Goal: Task Accomplishment & Management: Manage account settings

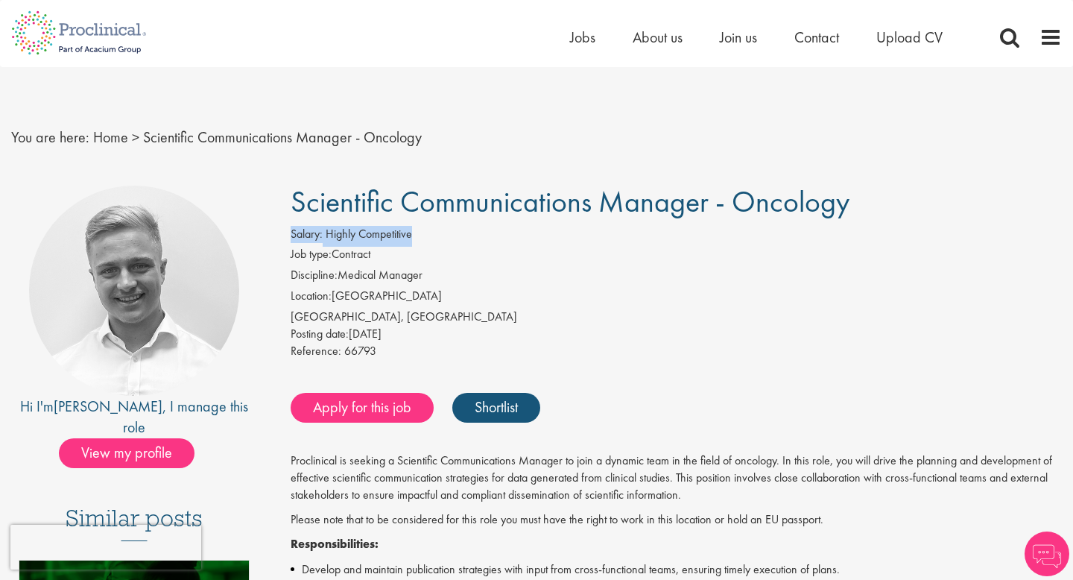
drag, startPoint x: 334, startPoint y: 224, endPoint x: 422, endPoint y: 227, distance: 88.7
click at [422, 218] on span "Scientific Communications Manager - Oncology" at bounding box center [570, 202] width 559 height 38
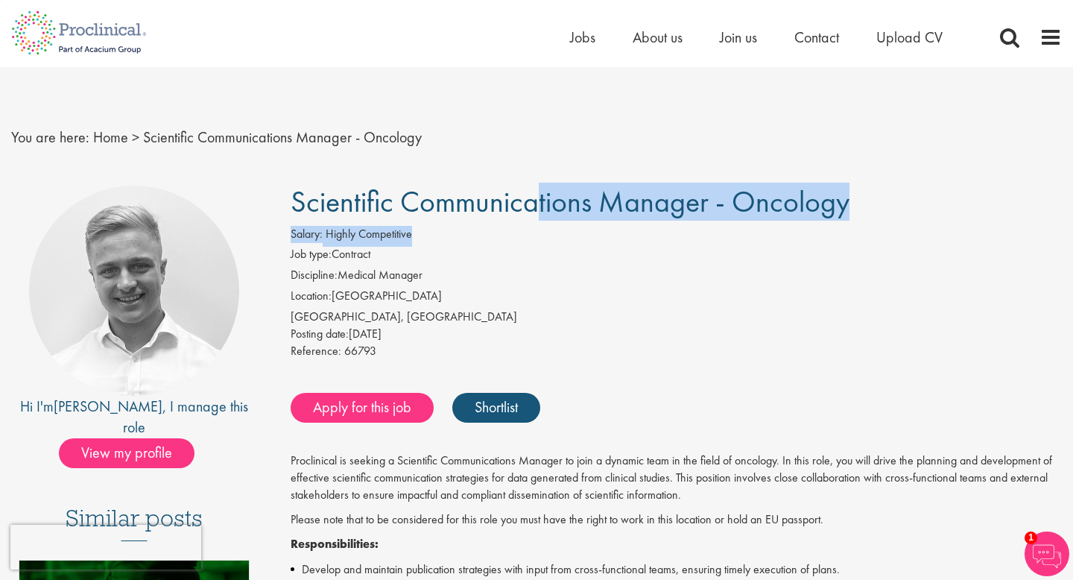
drag, startPoint x: 365, startPoint y: 214, endPoint x: 452, endPoint y: 243, distance: 91.2
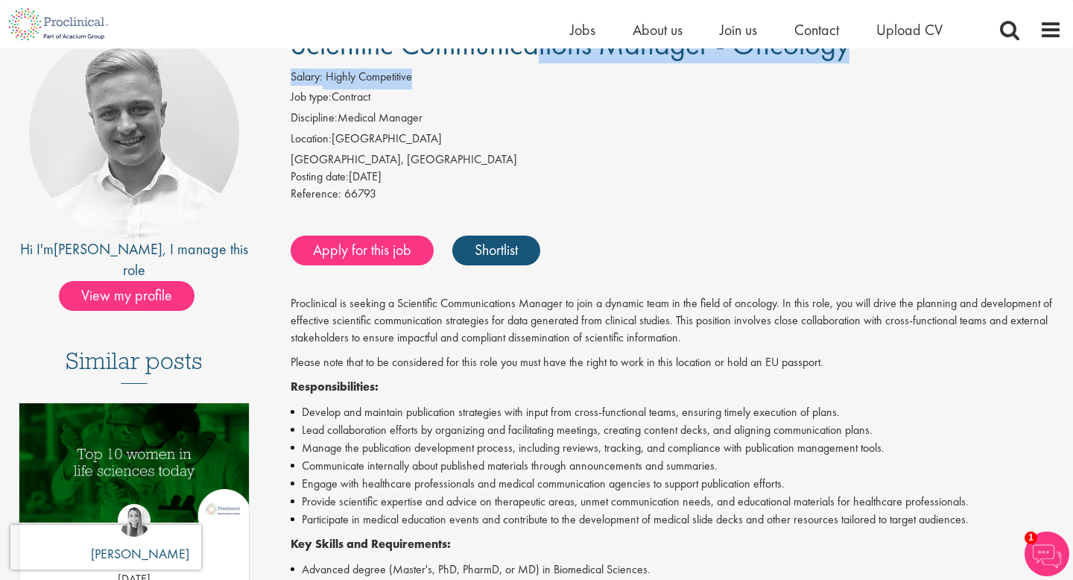
scroll to position [145, 0]
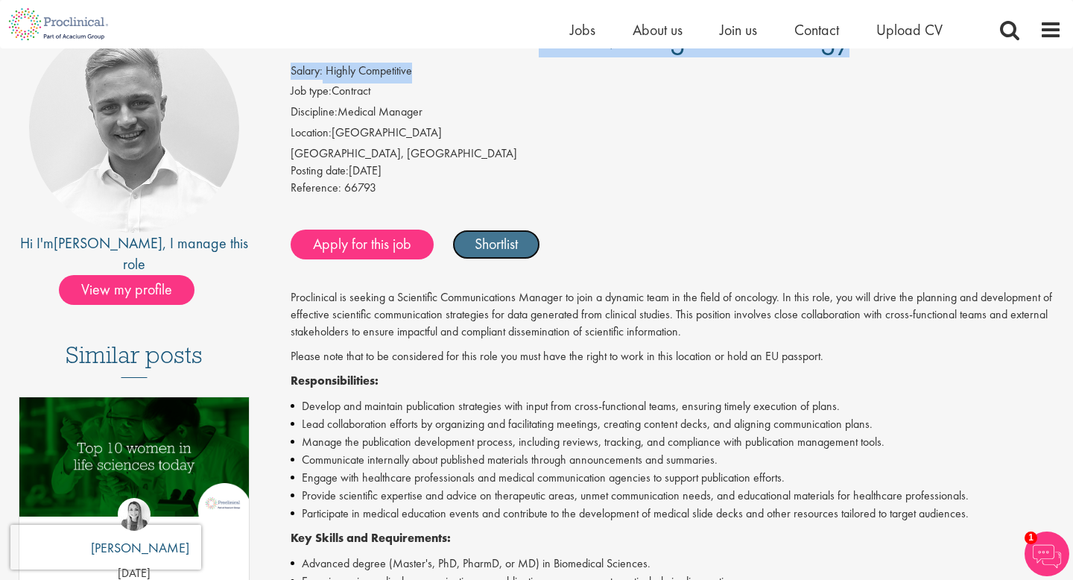
click at [505, 248] on link "Shortlist" at bounding box center [496, 244] width 88 height 30
click at [499, 243] on link "Shortlisted" at bounding box center [504, 244] width 104 height 30
click at [516, 247] on link "Shortlist" at bounding box center [496, 244] width 88 height 30
click at [510, 241] on link "Shortlisted" at bounding box center [504, 244] width 104 height 30
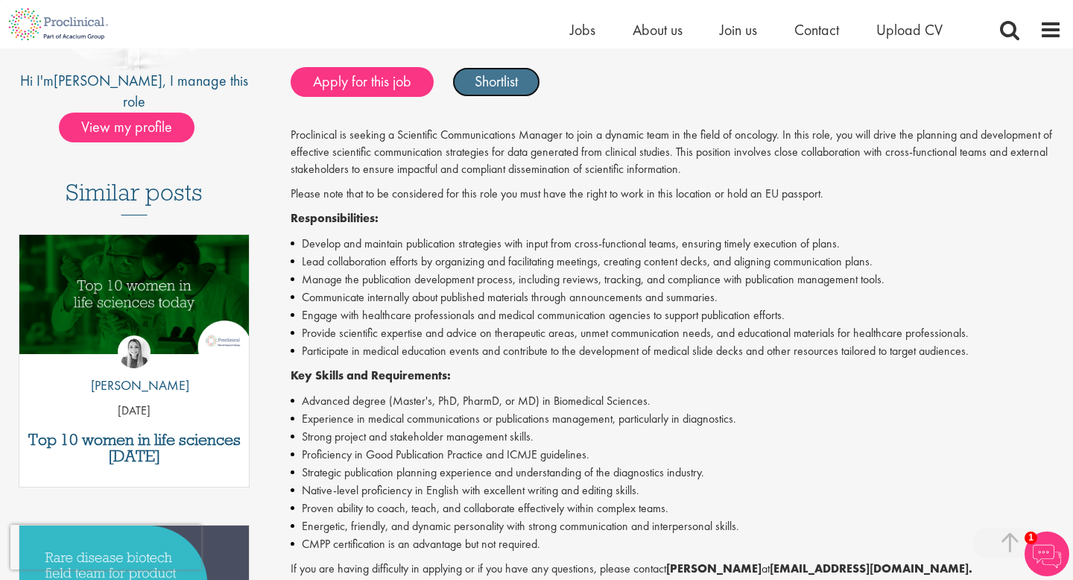
scroll to position [321, 0]
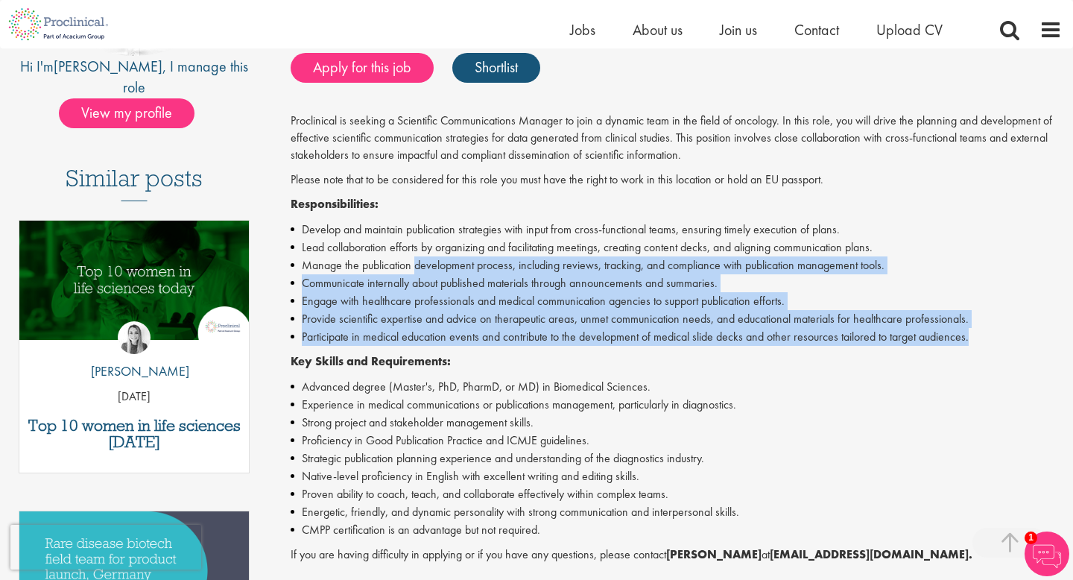
drag, startPoint x: 417, startPoint y: 256, endPoint x: 478, endPoint y: 358, distance: 118.3
click at [478, 358] on div "Proclinical is seeking a Scientific Communications Manager to join a dynamic te…" at bounding box center [676, 429] width 771 height 633
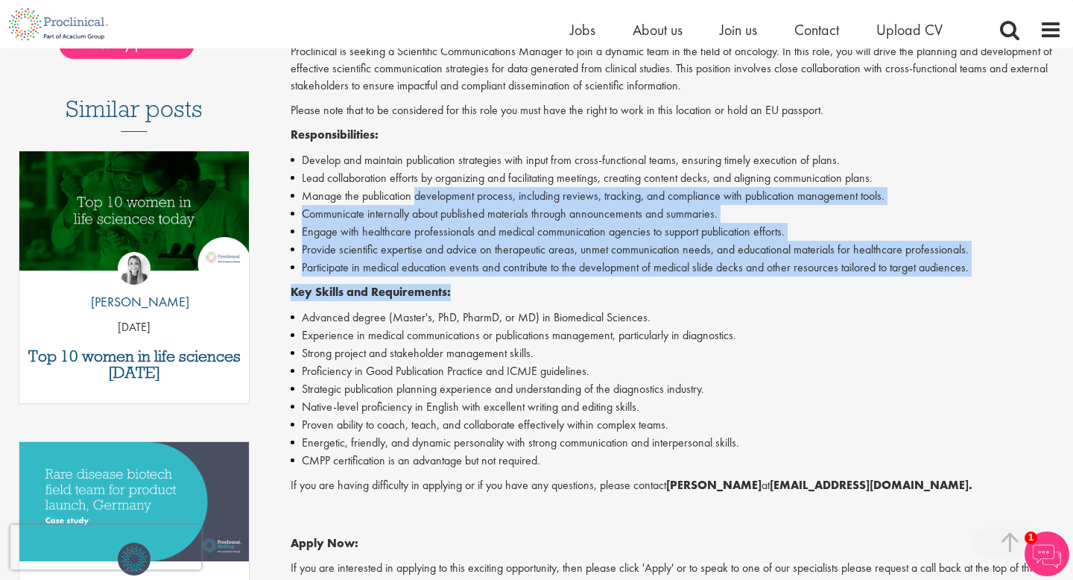
scroll to position [395, 0]
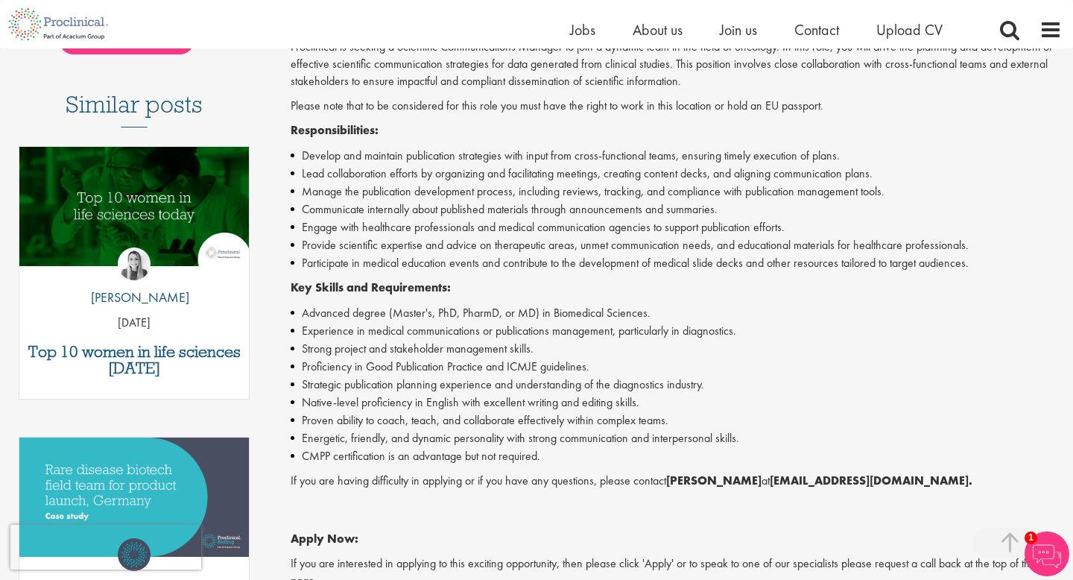
drag, startPoint x: 457, startPoint y: 342, endPoint x: 495, endPoint y: 434, distance: 99.2
click at [495, 434] on ul "Advanced degree (Master's, PhD, PharmD, or MD) in Biomedical Sciences. Experien…" at bounding box center [676, 384] width 771 height 161
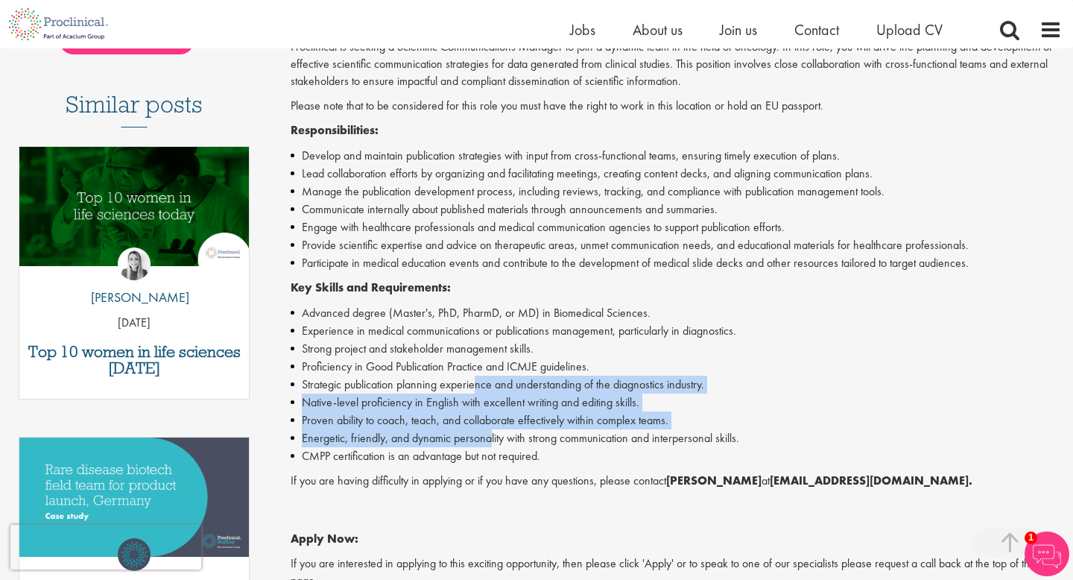
drag, startPoint x: 480, startPoint y: 381, endPoint x: 495, endPoint y: 474, distance: 93.7
click at [495, 474] on div "Proclinical is seeking a Scientific Communications Manager to join a dynamic te…" at bounding box center [676, 355] width 771 height 633
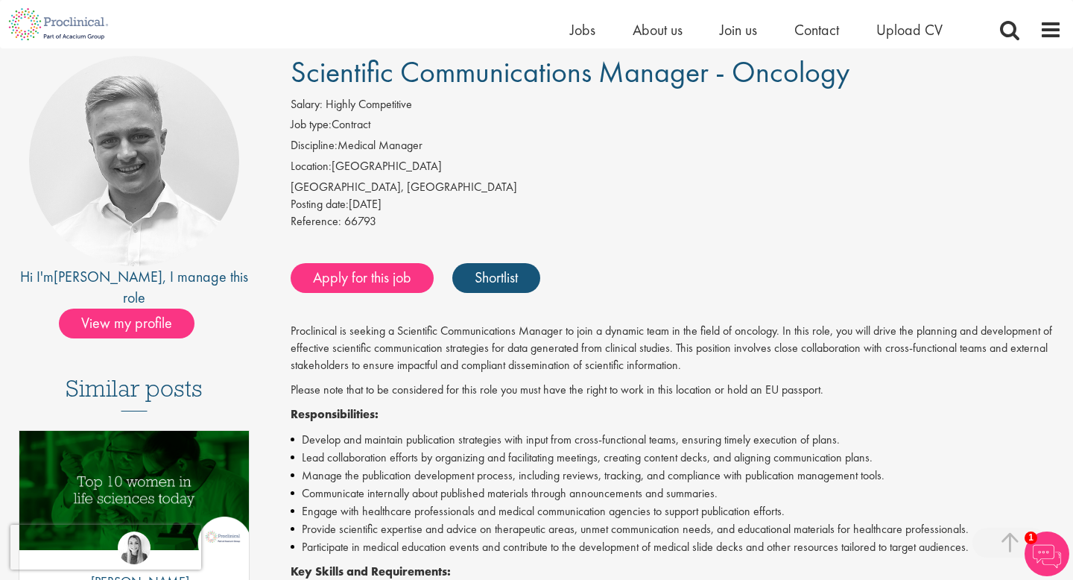
scroll to position [0, 0]
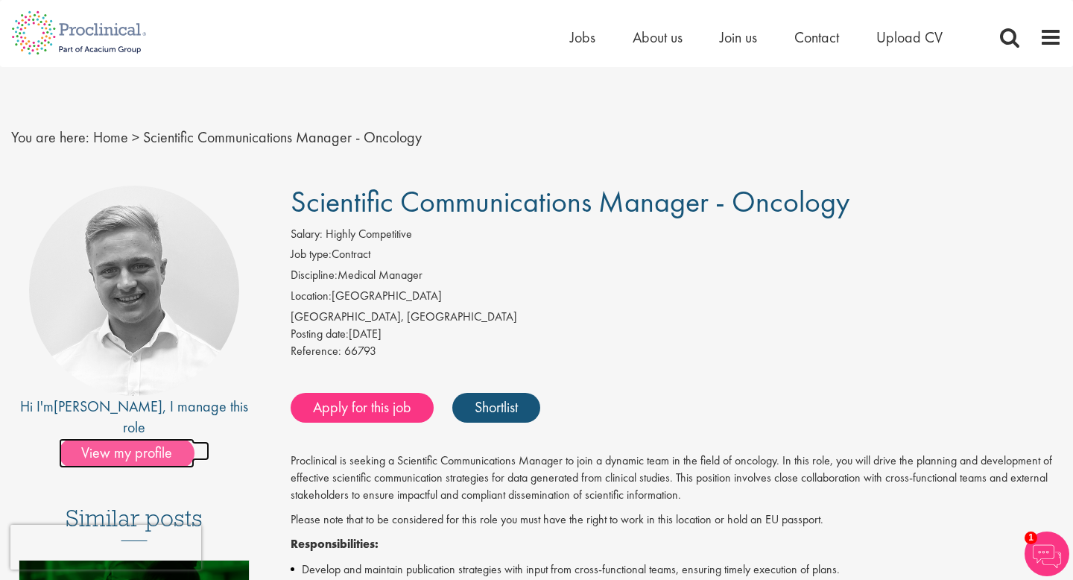
click at [136, 438] on span "View my profile" at bounding box center [127, 453] width 136 height 30
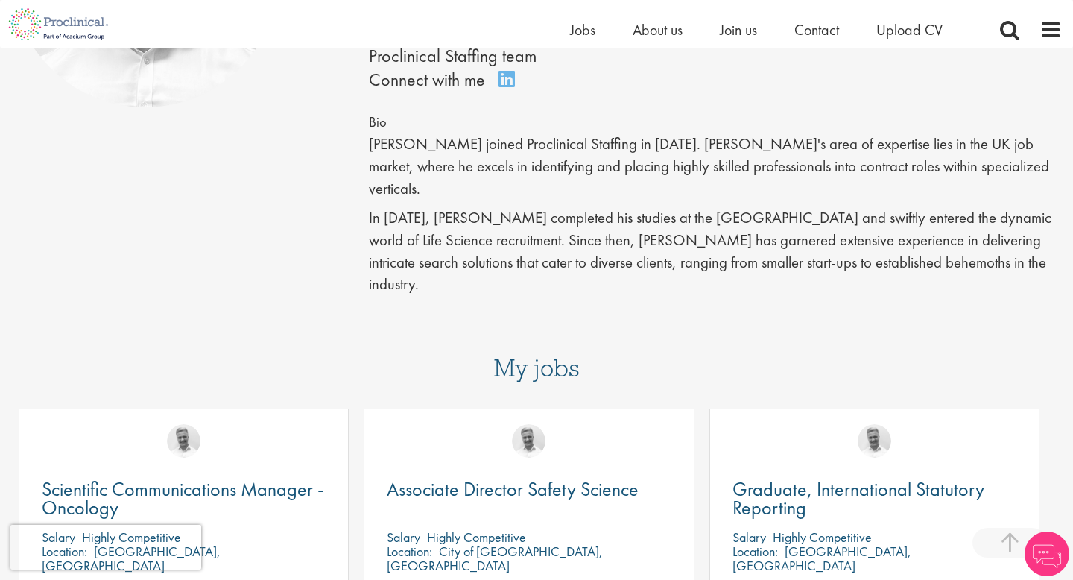
scroll to position [329, 0]
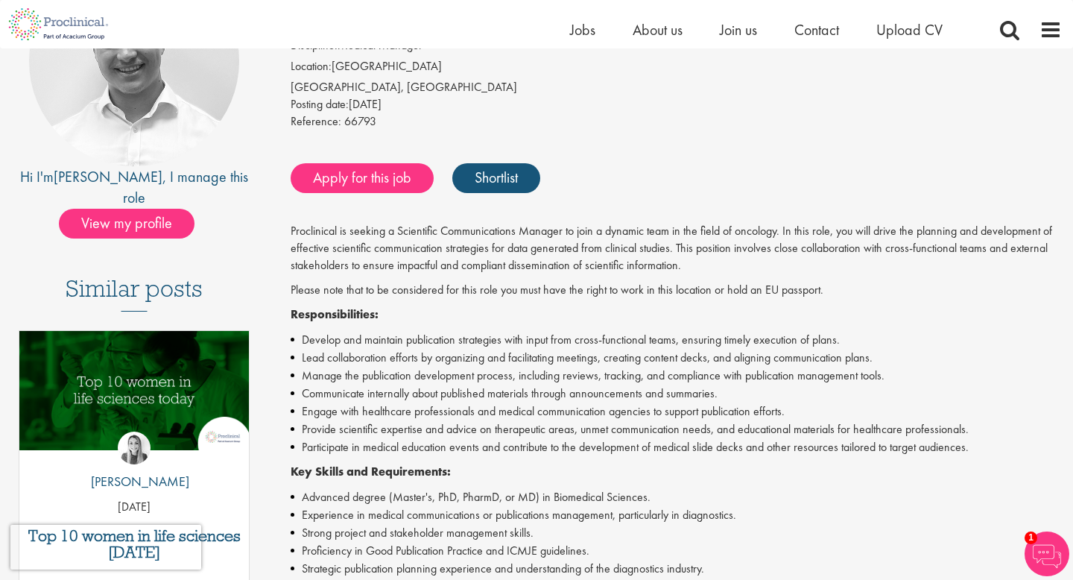
scroll to position [218, 0]
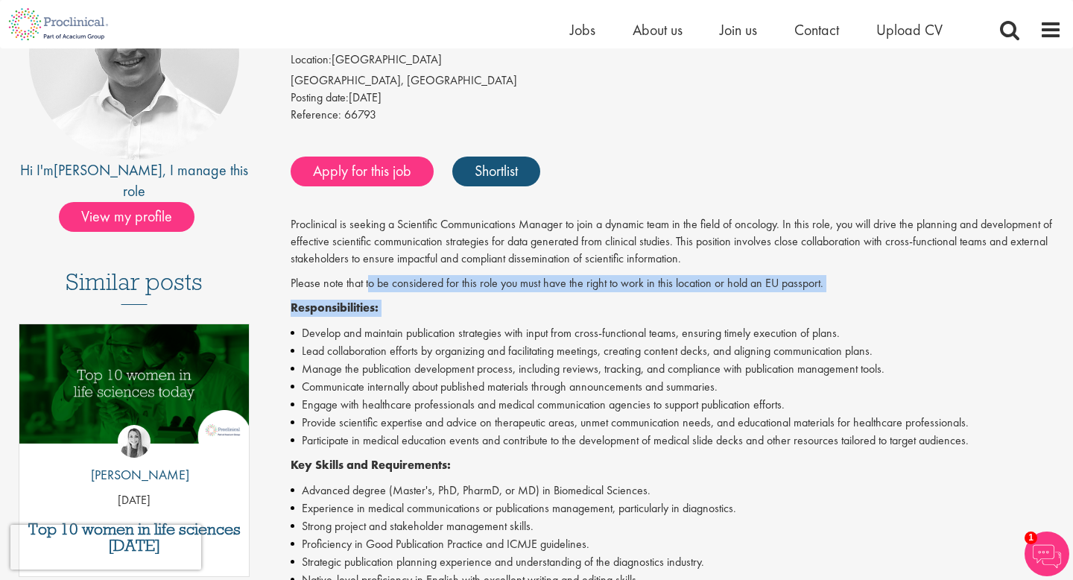
drag, startPoint x: 370, startPoint y: 282, endPoint x: 508, endPoint y: 319, distance: 143.3
click at [508, 319] on div "Proclinical is seeking a Scientific Communications Manager to join a dynamic te…" at bounding box center [676, 532] width 771 height 633
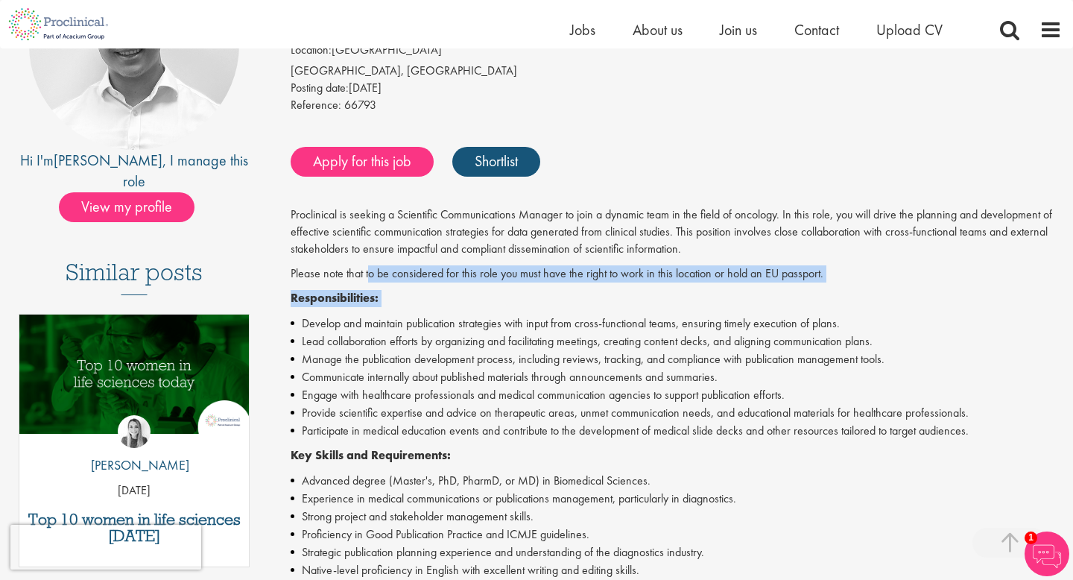
scroll to position [229, 0]
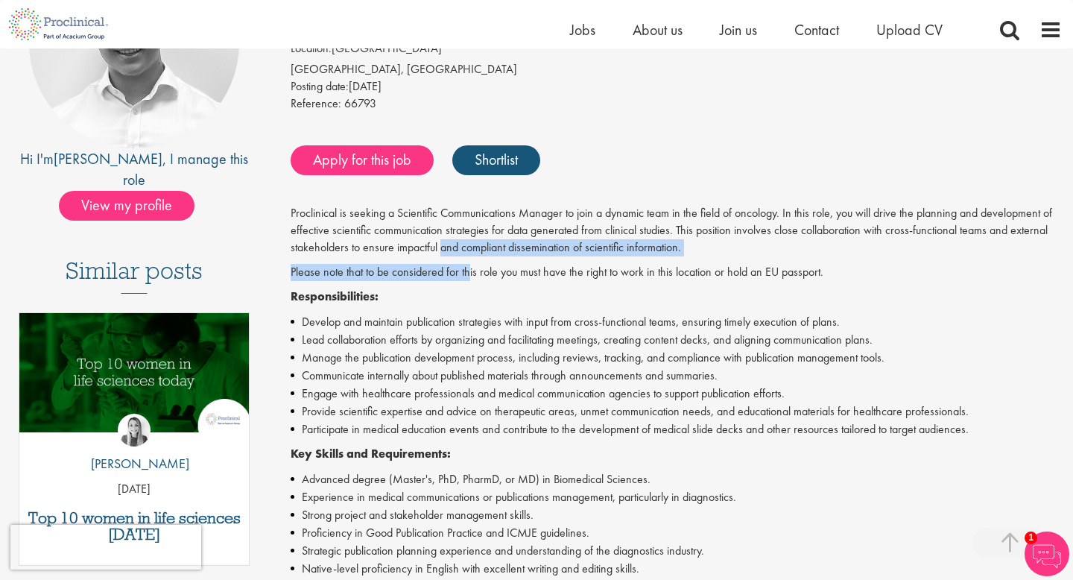
drag, startPoint x: 442, startPoint y: 244, endPoint x: 460, endPoint y: 279, distance: 40.0
click at [460, 279] on div "Proclinical is seeking a Scientific Communications Manager to join a dynamic te…" at bounding box center [676, 521] width 771 height 633
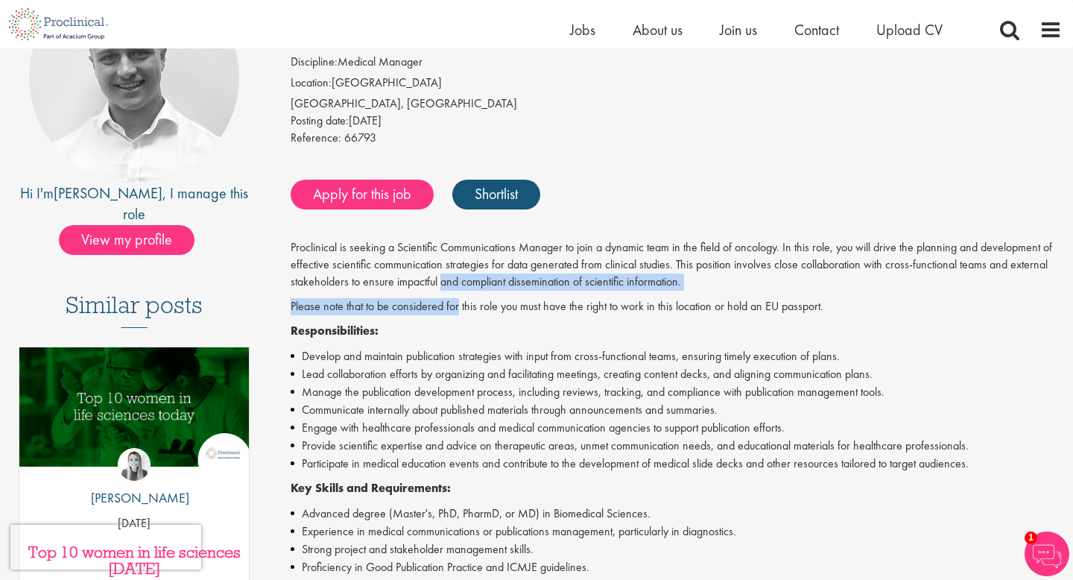
scroll to position [0, 0]
